Goal: Find specific page/section: Find specific page/section

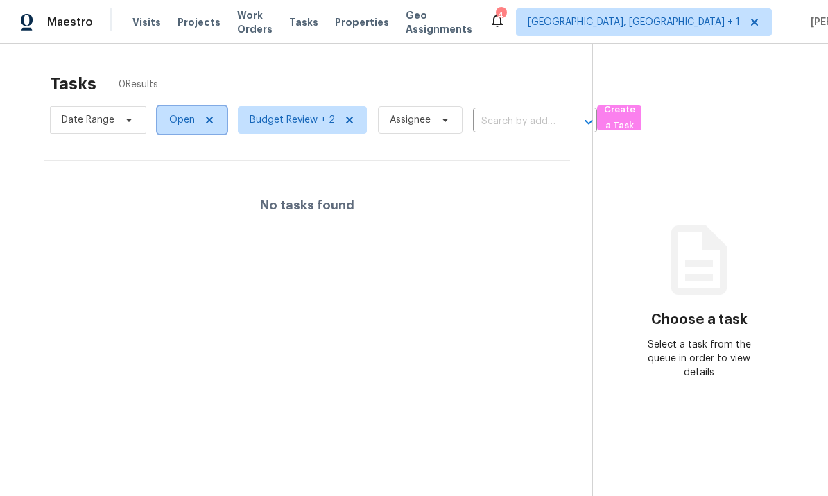
click at [180, 119] on span "Open" at bounding box center [182, 120] width 26 height 14
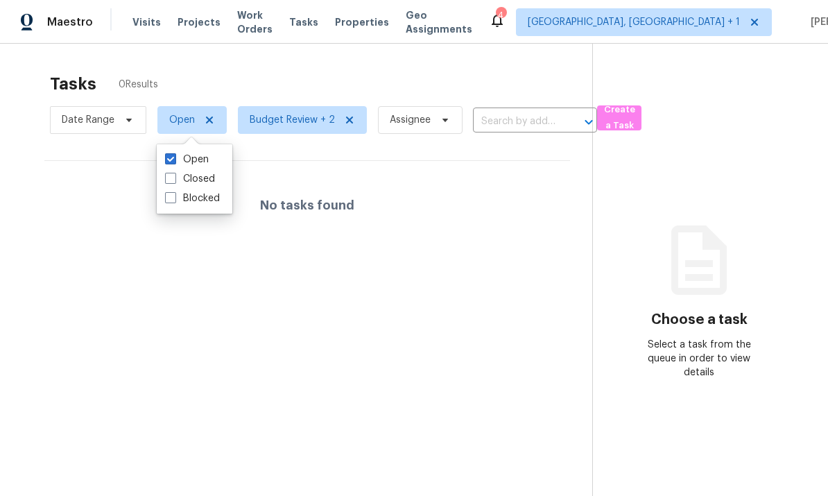
click at [169, 183] on span at bounding box center [170, 178] width 11 height 11
click at [169, 181] on input "Closed" at bounding box center [169, 176] width 9 height 9
checkbox input "true"
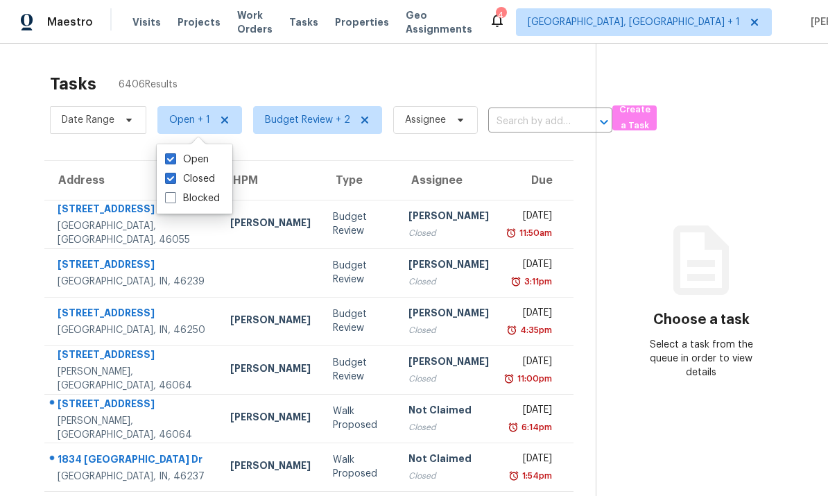
click at [516, 112] on input "text" at bounding box center [530, 121] width 85 height 21
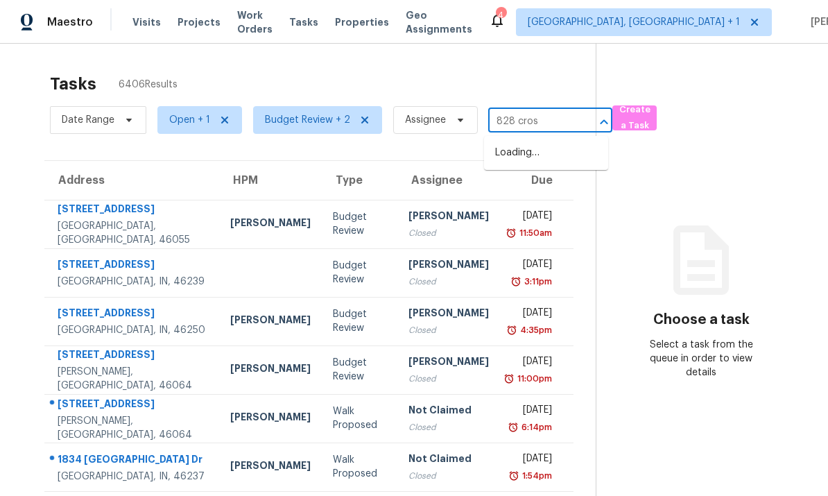
type input "828 cross"
click at [551, 150] on li "828 Crossbridge Ct, Avon, IN 46123" at bounding box center [546, 152] width 124 height 23
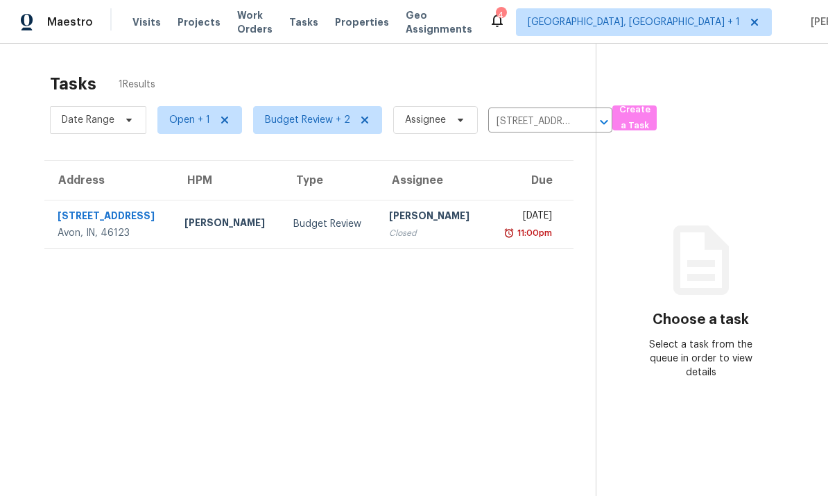
click at [116, 217] on div "828 Crossbridge Ct" at bounding box center [110, 217] width 105 height 17
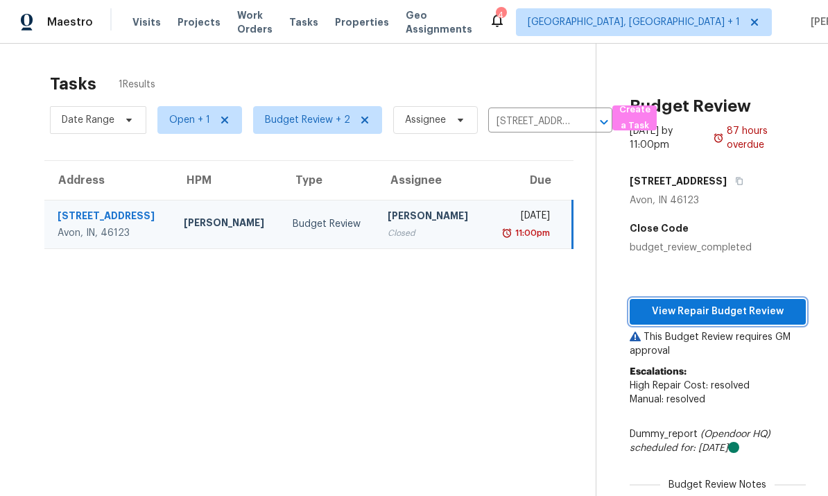
click at [714, 303] on span "View Repair Budget Review" at bounding box center [718, 311] width 154 height 17
click at [162, 200] on td "828 Crossbridge Ct Avon, IN, 46123" at bounding box center [108, 224] width 128 height 49
click at [195, 113] on span "Open + 1" at bounding box center [189, 120] width 41 height 14
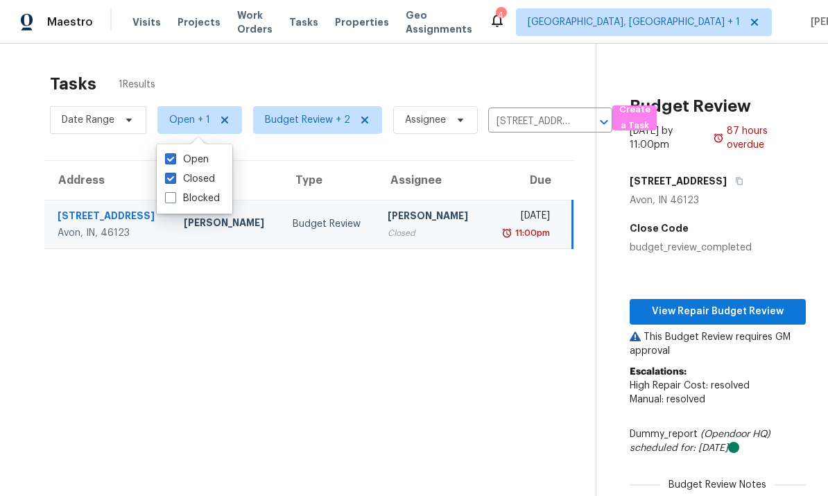
click at [174, 173] on span at bounding box center [170, 178] width 11 height 11
click at [174, 172] on input "Closed" at bounding box center [169, 176] width 9 height 9
checkbox input "false"
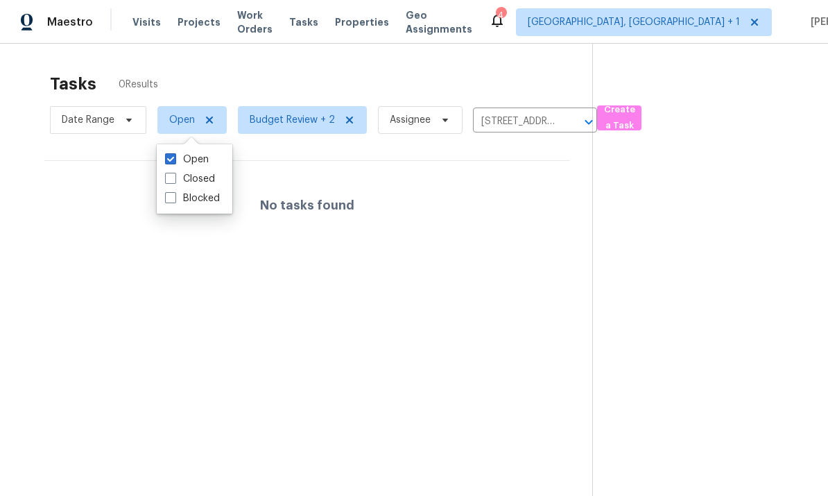
click at [73, 310] on section "Tasks 0 Results Date Range Open Budget Review + 2 Assignee 828 Crossbridge Ct, …" at bounding box center [307, 302] width 570 height 473
click at [572, 115] on icon "Clear" at bounding box center [571, 122] width 14 height 14
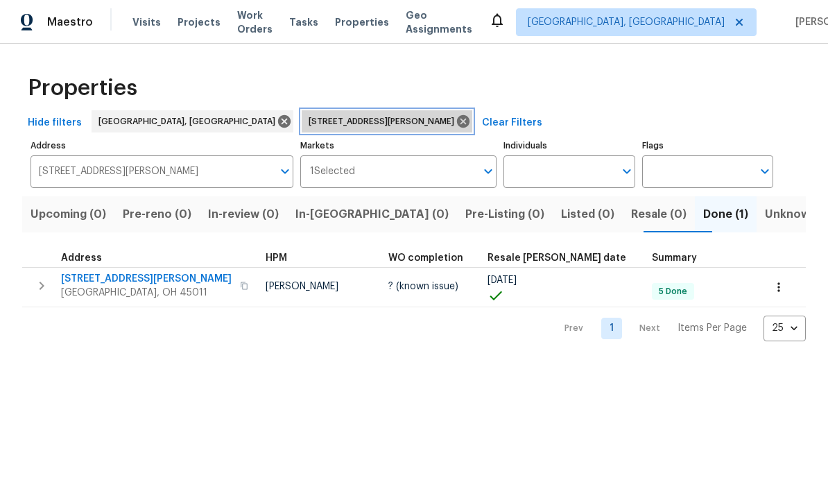
click at [457, 123] on icon at bounding box center [463, 121] width 12 height 12
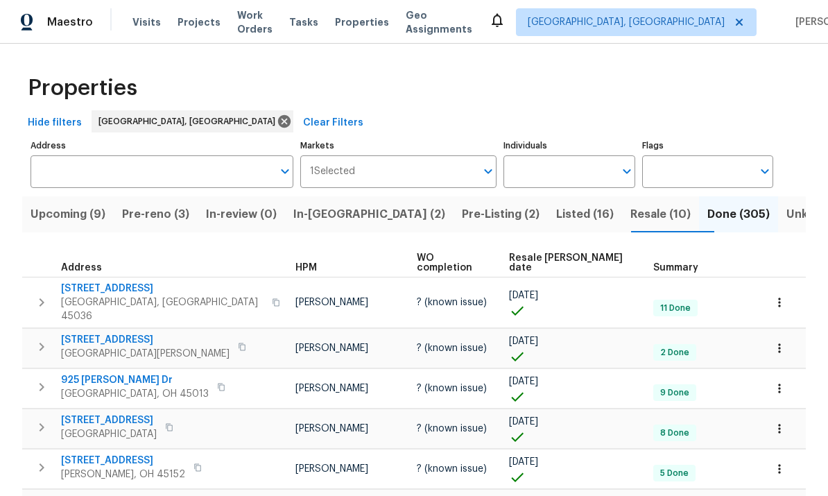
click at [157, 215] on span "Pre-reno (3)" at bounding box center [155, 214] width 67 height 19
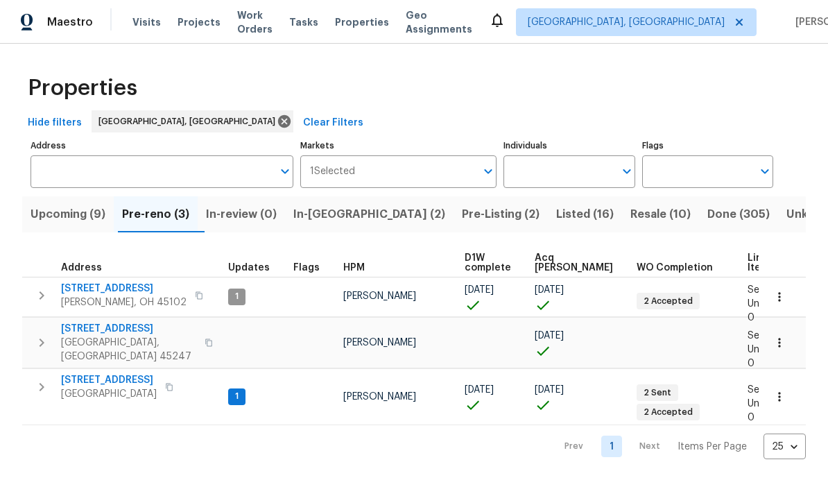
click at [775, 337] on icon "button" at bounding box center [779, 343] width 14 height 14
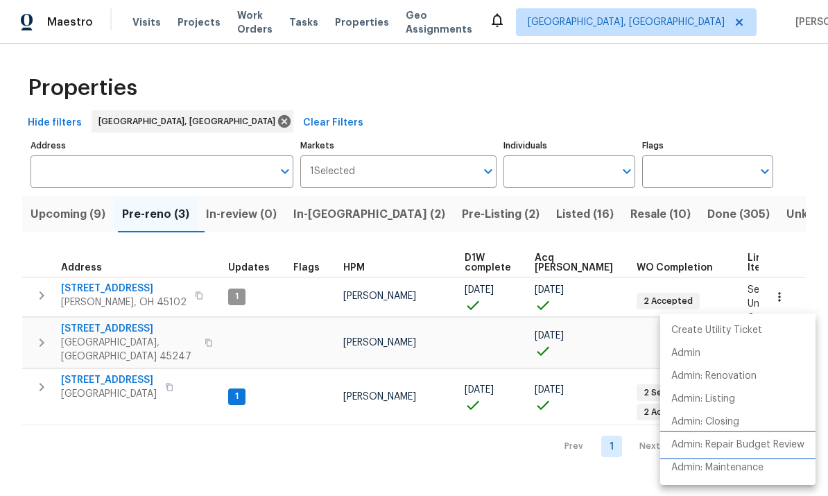
click at [767, 441] on p "Admin: Repair Budget Review" at bounding box center [737, 444] width 133 height 15
